Goal: Participate in discussion: Engage in conversation with other users on a specific topic

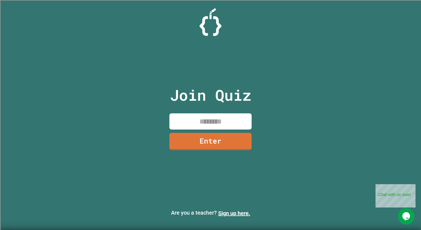
click at [219, 118] on input at bounding box center [211, 121] width 82 height 16
type input "*******"
click at [193, 140] on link "Enter" at bounding box center [210, 141] width 81 height 18
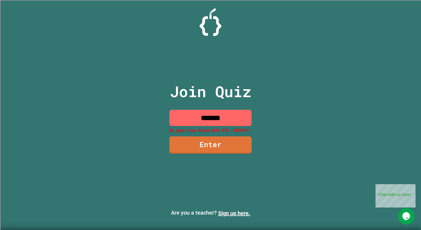
drag, startPoint x: 236, startPoint y: 117, endPoint x: 39, endPoint y: 156, distance: 200.7
click at [39, 156] on div "Join Quiz ******* No game room found with PIN '1234579' Enter Are you a teacher…" at bounding box center [210, 115] width 421 height 230
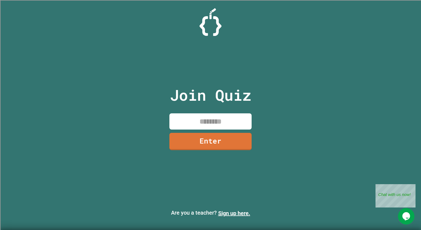
click at [85, 142] on div "Join Quiz Enter Are you a teacher? Sign up here." at bounding box center [210, 115] width 421 height 230
click at [217, 119] on input at bounding box center [211, 121] width 82 height 16
type input "********"
click at [223, 142] on link "Enter" at bounding box center [211, 141] width 80 height 18
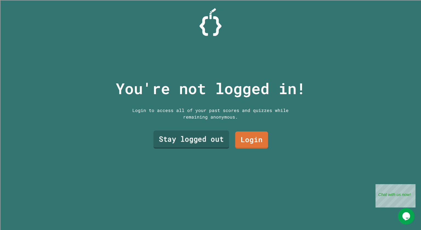
click at [214, 137] on link "Stay logged out" at bounding box center [192, 139] width 76 height 18
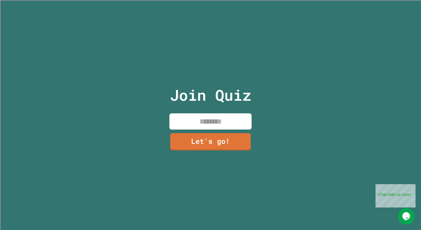
click at [214, 117] on input at bounding box center [211, 121] width 82 height 16
type input "*"
type input "*****"
click at [218, 138] on link "Let's go!" at bounding box center [211, 141] width 82 height 18
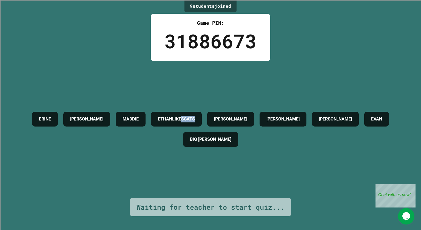
drag, startPoint x: 235, startPoint y: 114, endPoint x: 260, endPoint y: 118, distance: 25.3
click at [195, 118] on h4 "ETHANLIKESCATS" at bounding box center [176, 119] width 37 height 7
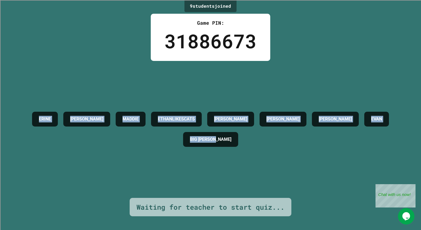
drag, startPoint x: 31, startPoint y: 109, endPoint x: 268, endPoint y: 167, distance: 244.5
click at [268, 167] on div "[PERSON_NAME] MADDIE ETHANLIKESCATS [PERSON_NAME] [PERSON_NAME] [PERSON_NAME] B…" at bounding box center [211, 129] width 394 height 137
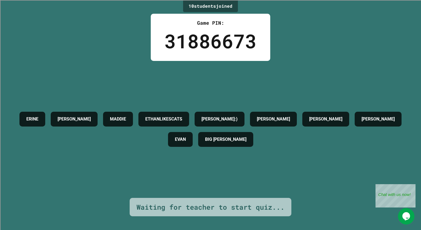
drag, startPoint x: 314, startPoint y: 111, endPoint x: 353, endPoint y: 111, distance: 39.2
click at [349, 112] on div "[PERSON_NAME]" at bounding box center [326, 119] width 47 height 15
drag, startPoint x: 358, startPoint y: 114, endPoint x: 400, endPoint y: 113, distance: 42.3
click at [400, 113] on div "[PERSON_NAME] MADDIE ETHANLIKESCATS [PERSON_NAME]:) [PERSON_NAME] [PERSON_NAME]…" at bounding box center [211, 129] width 394 height 41
click at [305, 141] on div "[PERSON_NAME] MADDIE ETHANLIKESCATS [PERSON_NAME]:) [PERSON_NAME] [PERSON_NAME]…" at bounding box center [211, 129] width 394 height 41
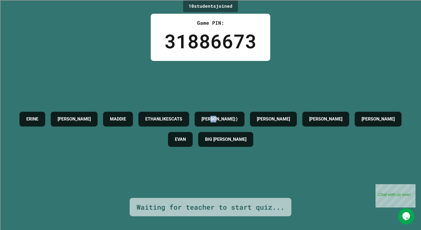
drag, startPoint x: 300, startPoint y: 117, endPoint x: 308, endPoint y: 116, distance: 8.0
click at [245, 116] on div "[PERSON_NAME]:)" at bounding box center [220, 119] width 50 height 15
click at [334, 140] on div "[PERSON_NAME] MADDIE ETHANLIKESCATS [PERSON_NAME]:) [PERSON_NAME] [PERSON_NAME]…" at bounding box center [211, 129] width 394 height 41
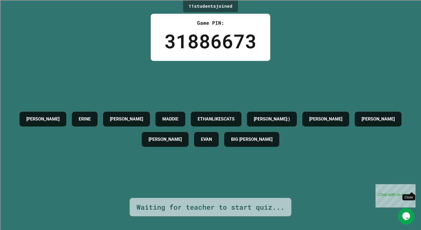
click at [411, 185] on div "Close" at bounding box center [411, 187] width 7 height 7
click at [231, 213] on div "11 student s joined Game PIN: 31886673 [PERSON_NAME] [PERSON_NAME] MADDIE ETHAN…" at bounding box center [210, 115] width 421 height 230
click at [60, 114] on div "[PERSON_NAME]" at bounding box center [42, 119] width 47 height 15
click at [91, 116] on h4 "ERINE" at bounding box center [85, 119] width 12 height 7
click at [142, 116] on h4 "[PERSON_NAME]" at bounding box center [126, 119] width 33 height 7
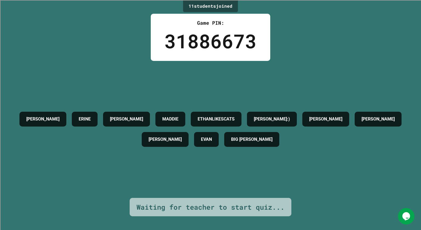
click at [179, 116] on h4 "MADDIE" at bounding box center [170, 119] width 16 height 7
click at [309, 111] on div "[PERSON_NAME] [PERSON_NAME] MADDIE ETHANLIKESCATS [PERSON_NAME]:) [PERSON_NAME]…" at bounding box center [211, 129] width 394 height 41
click at [355, 109] on div "[PERSON_NAME] [PERSON_NAME] MADDIE ETHANLIKESCATS [PERSON_NAME]:) [PERSON_NAME]…" at bounding box center [211, 129] width 394 height 41
click at [389, 109] on div "[PERSON_NAME] [PERSON_NAME] MADDIE ETHANLIKESCATS [PERSON_NAME]:) [PERSON_NAME]…" at bounding box center [211, 129] width 394 height 41
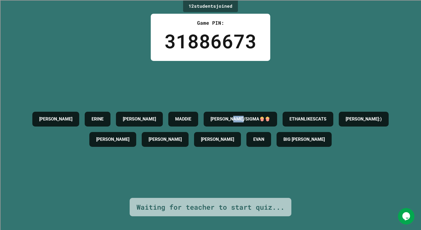
drag, startPoint x: 273, startPoint y: 111, endPoint x: 291, endPoint y: 111, distance: 18.4
click at [270, 116] on h4 "[PERSON_NAME]/SIGMA🍿🍿" at bounding box center [241, 119] width 60 height 7
drag, startPoint x: 387, startPoint y: 108, endPoint x: 399, endPoint y: 111, distance: 12.3
click at [399, 111] on div "[PERSON_NAME] [PERSON_NAME] [PERSON_NAME]/SIGMA🍿🍿 ETHANLIKESCATS [PERSON_NAME]:…" at bounding box center [211, 129] width 394 height 41
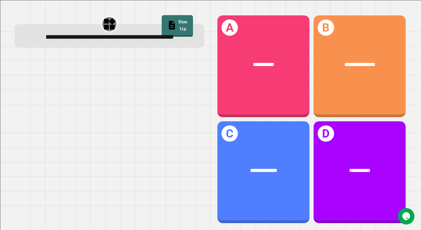
click at [169, 24] on icon at bounding box center [172, 25] width 6 height 9
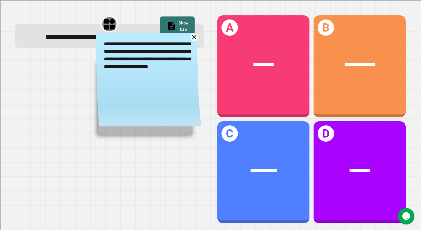
click at [193, 41] on link at bounding box center [194, 37] width 8 height 8
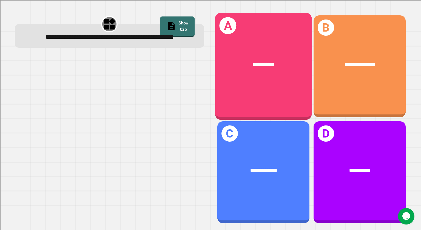
click at [239, 81] on div "**********" at bounding box center [263, 66] width 97 height 107
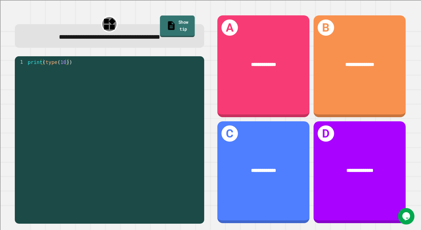
click at [163, 25] on link "Show tip" at bounding box center [177, 25] width 35 height 21
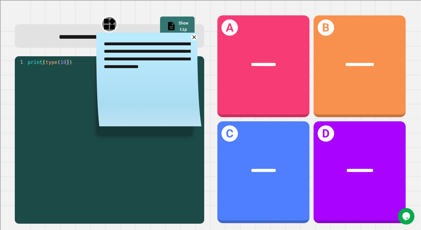
click at [191, 40] on icon at bounding box center [194, 37] width 6 height 6
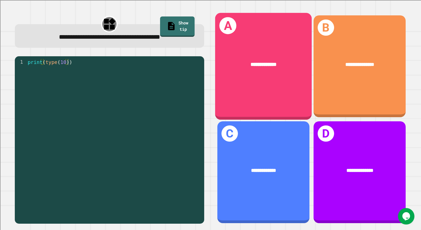
click at [262, 69] on div "**********" at bounding box center [263, 64] width 97 height 29
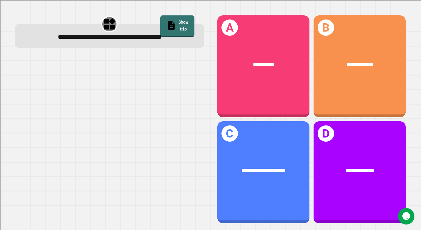
click at [177, 22] on link "Show tip" at bounding box center [177, 25] width 34 height 21
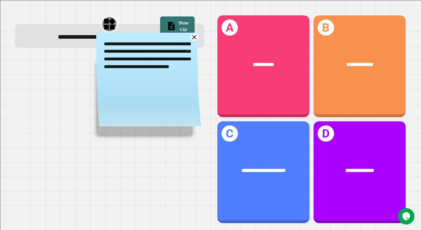
click at [192, 38] on icon at bounding box center [194, 37] width 4 height 4
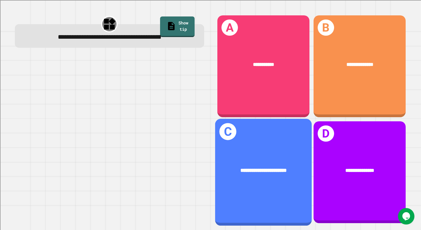
click at [231, 156] on div "**********" at bounding box center [263, 170] width 97 height 29
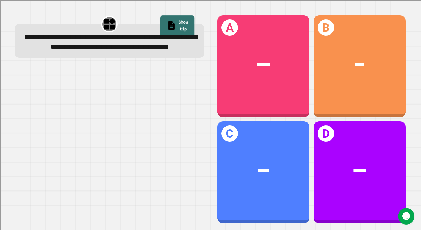
click at [162, 25] on link "Show tip" at bounding box center [177, 25] width 34 height 21
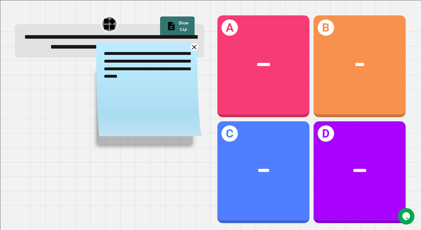
click at [191, 51] on icon at bounding box center [194, 47] width 8 height 8
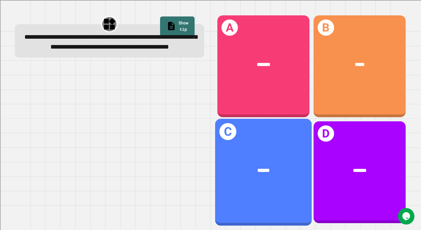
click at [262, 133] on div "C ******" at bounding box center [263, 172] width 97 height 107
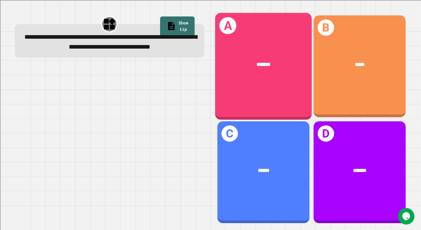
click at [235, 65] on div "*******" at bounding box center [263, 65] width 75 height 8
click at [258, 70] on div "*******" at bounding box center [263, 64] width 97 height 29
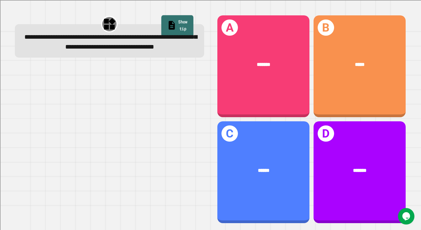
click at [165, 29] on link "Show tip" at bounding box center [178, 25] width 32 height 21
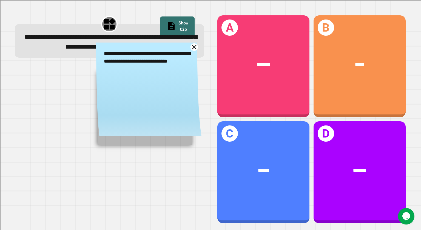
click at [191, 51] on icon at bounding box center [194, 47] width 8 height 8
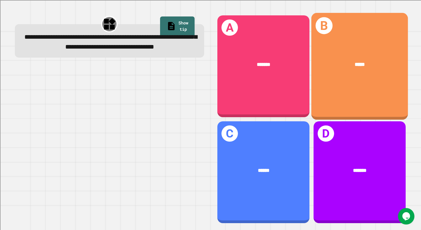
click at [337, 61] on div "*****" at bounding box center [359, 65] width 75 height 8
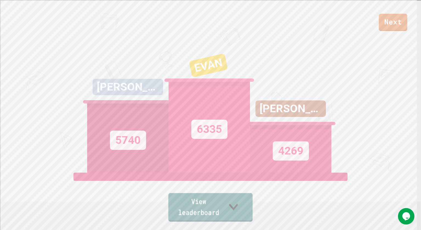
click at [225, 210] on link "View leaderboard" at bounding box center [210, 207] width 84 height 29
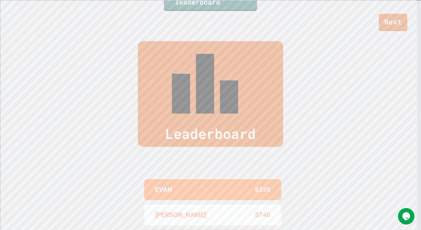
scroll to position [228, 0]
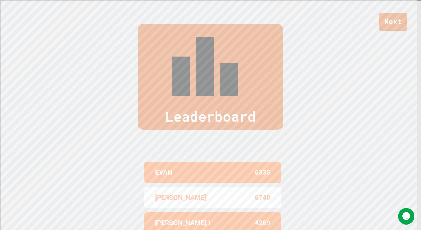
click at [382, 21] on link "Next" at bounding box center [393, 22] width 28 height 18
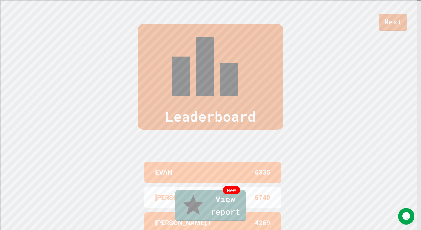
drag, startPoint x: 268, startPoint y: 122, endPoint x: 311, endPoint y: 118, distance: 43.2
click at [214, 205] on link "New View report" at bounding box center [210, 205] width 67 height 33
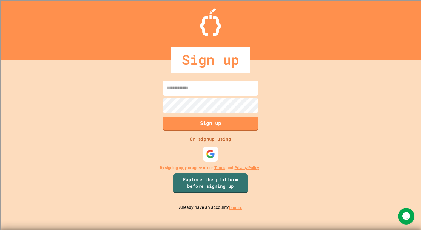
click at [208, 150] on img at bounding box center [210, 154] width 9 height 9
